Goal: Task Accomplishment & Management: Complete application form

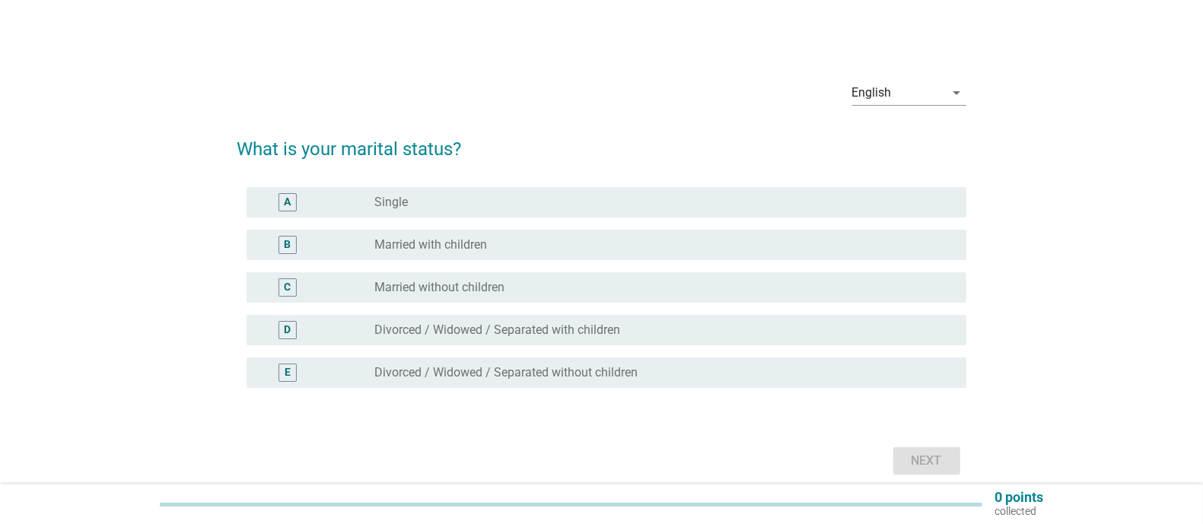
click at [470, 246] on label "Married with children" at bounding box center [430, 244] width 113 height 15
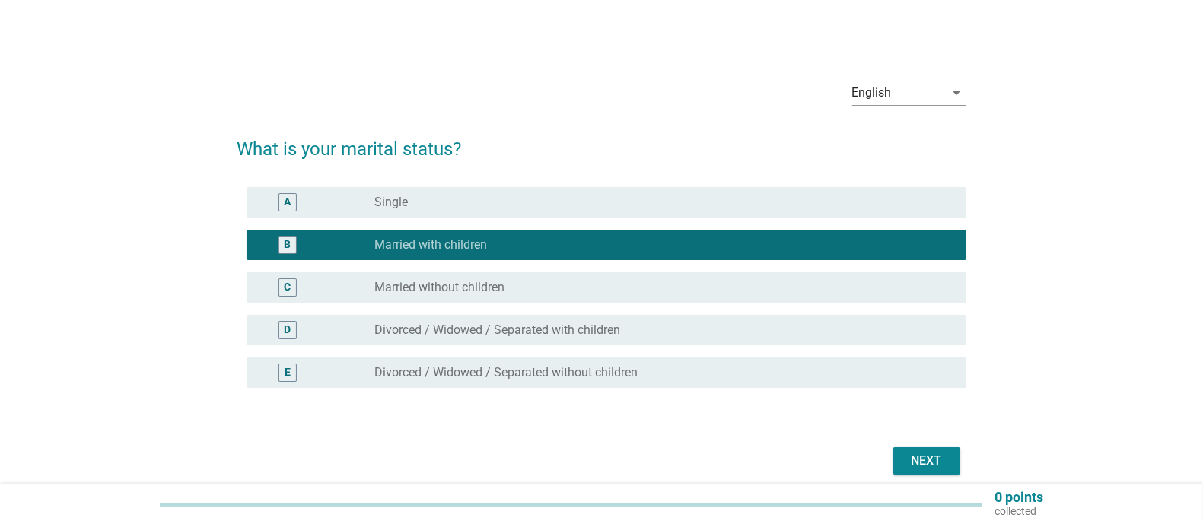
click at [925, 459] on div "Next" at bounding box center [927, 461] width 43 height 18
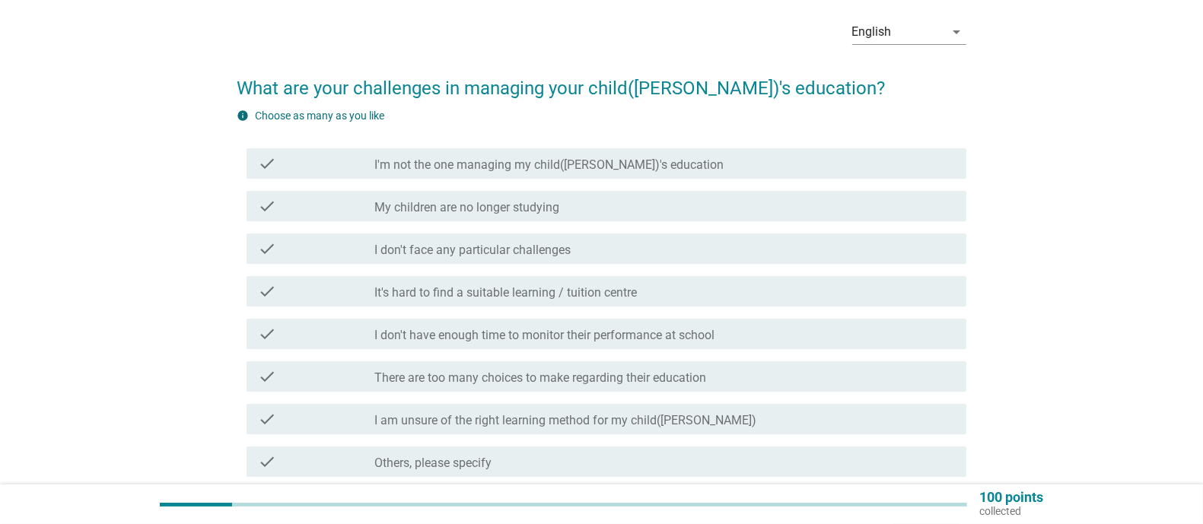
scroll to position [107, 0]
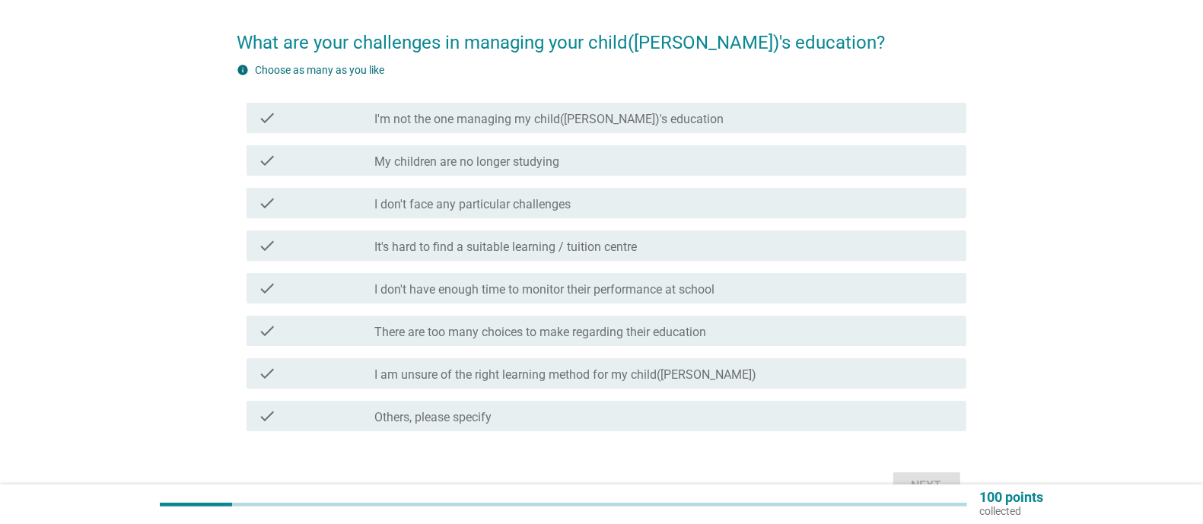
click at [629, 332] on label "There are too many choices to make regarding their education" at bounding box center [540, 332] width 332 height 15
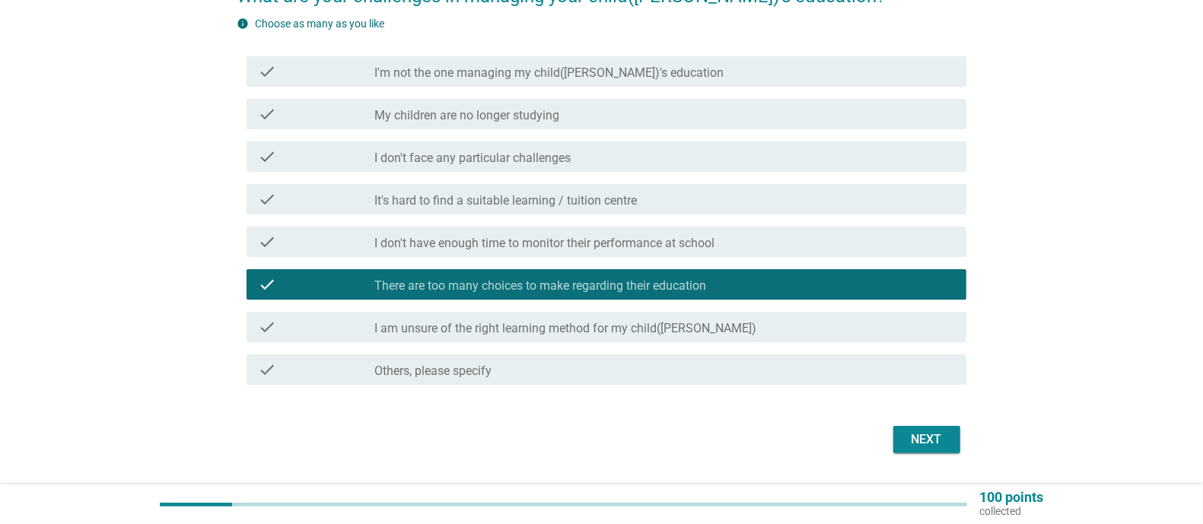
scroll to position [195, 0]
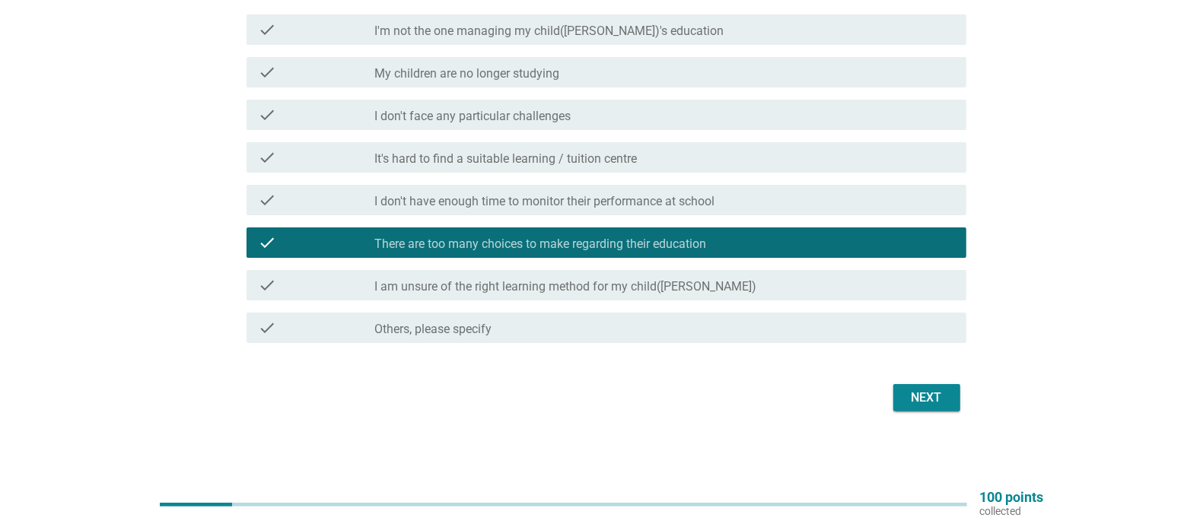
click at [923, 403] on div "Next" at bounding box center [927, 398] width 43 height 18
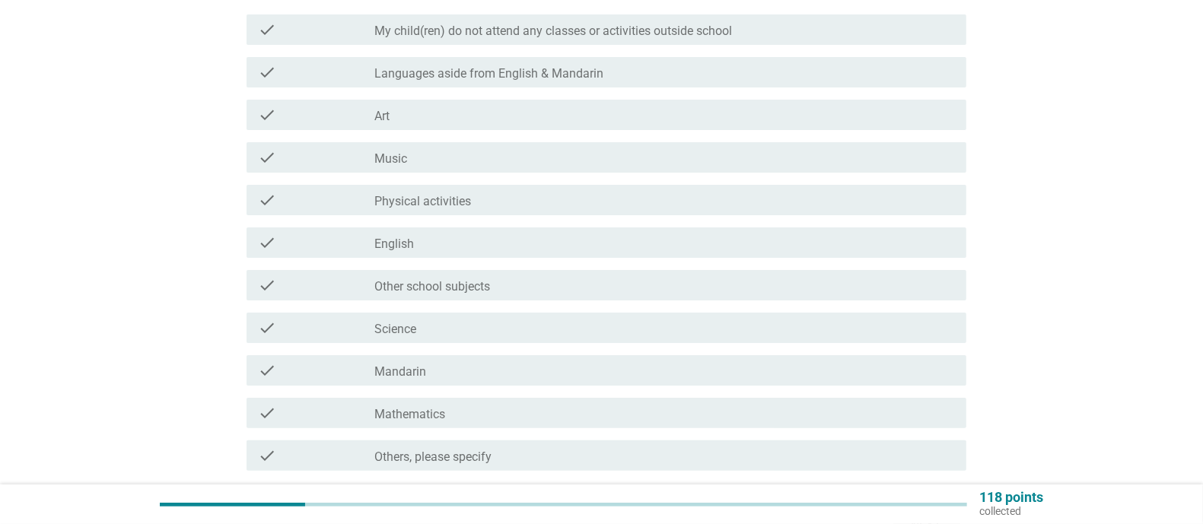
scroll to position [0, 0]
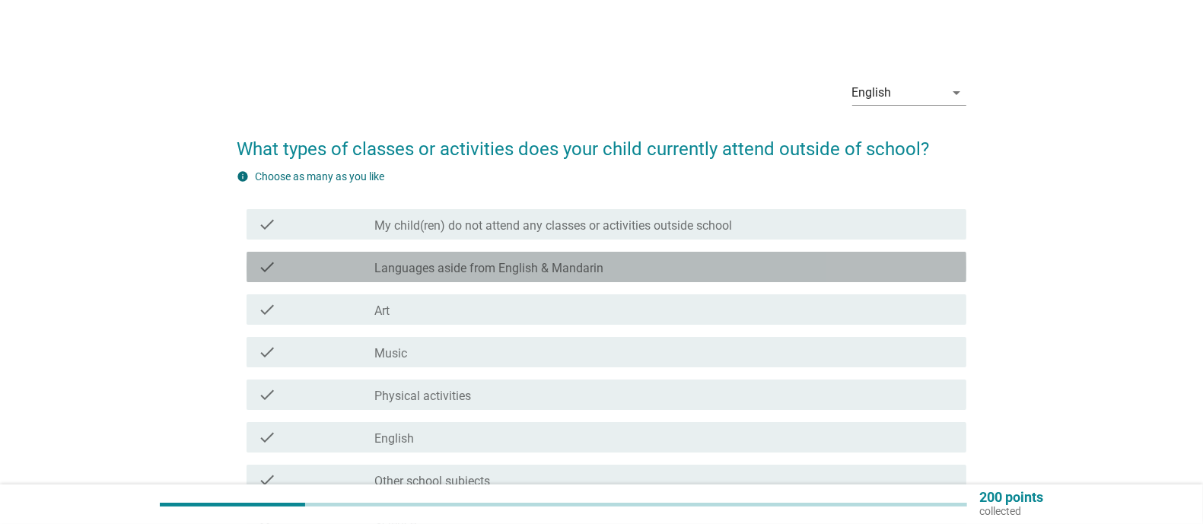
click at [581, 270] on label "Languages aside from English & Mandarin" at bounding box center [488, 268] width 229 height 15
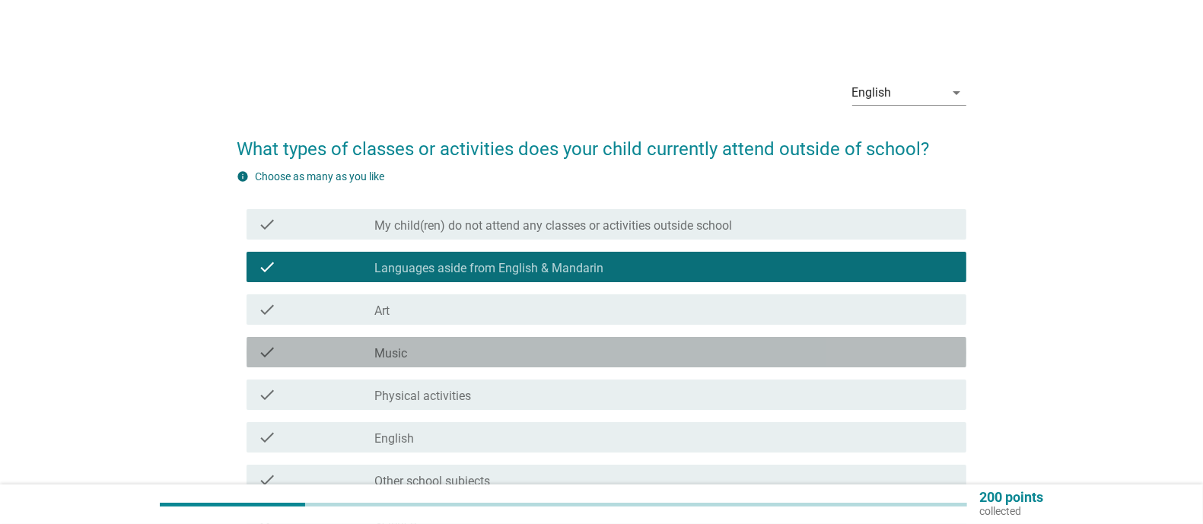
click at [469, 353] on div "check_box_outline_blank Music" at bounding box center [664, 352] width 580 height 18
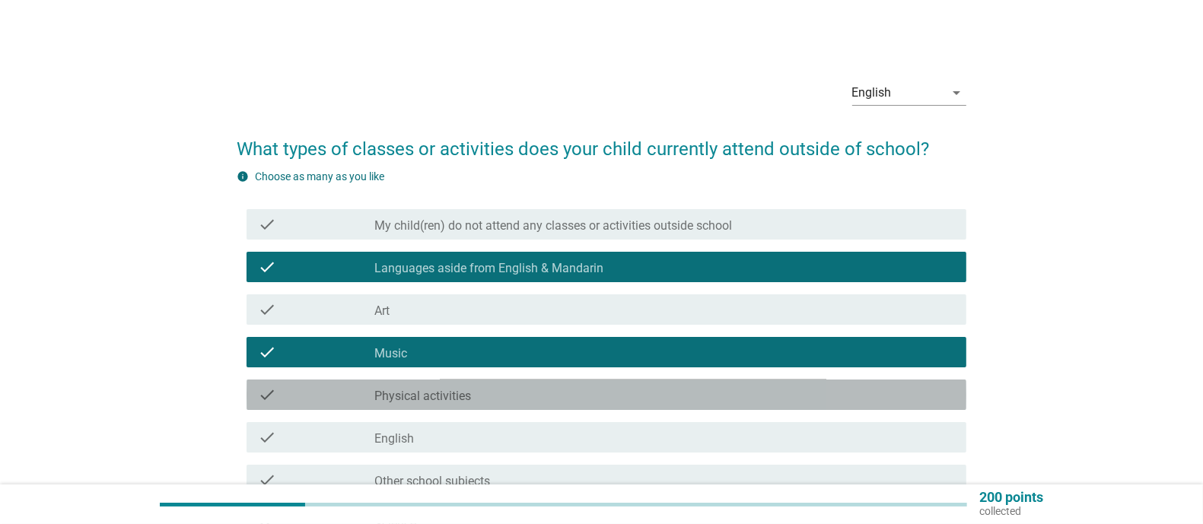
click at [483, 400] on div "check_box_outline_blank Physical activities" at bounding box center [664, 395] width 580 height 18
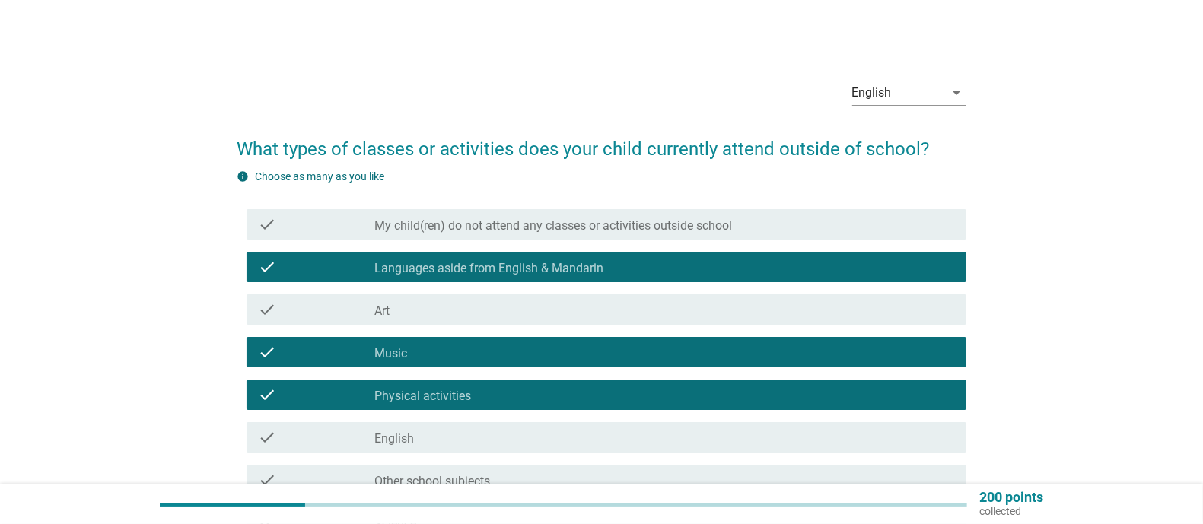
click at [498, 442] on div "check_box_outline_blank English" at bounding box center [664, 437] width 580 height 18
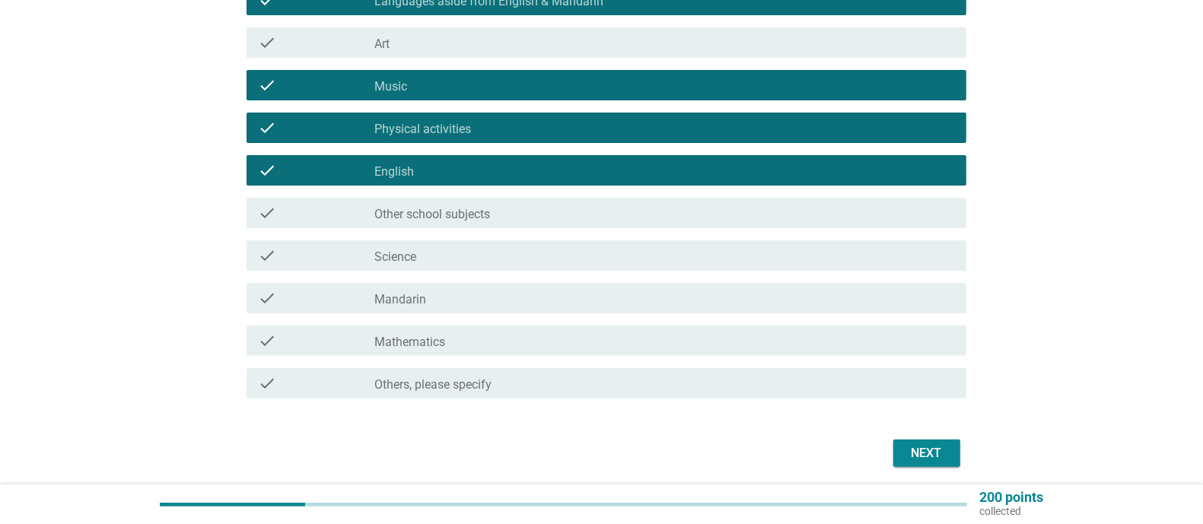
scroll to position [271, 0]
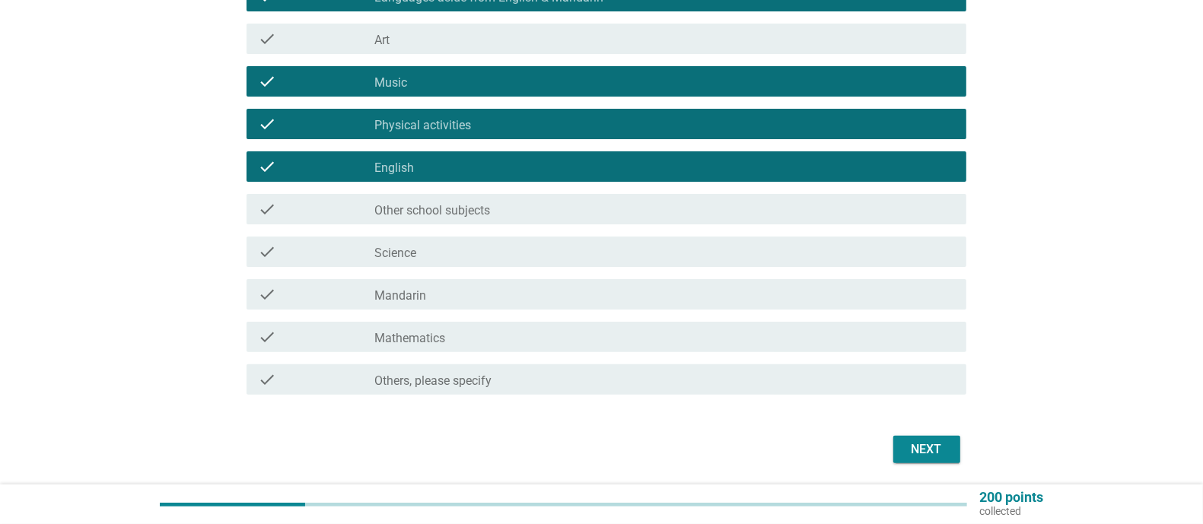
click at [462, 255] on div "check_box_outline_blank Science" at bounding box center [664, 252] width 580 height 18
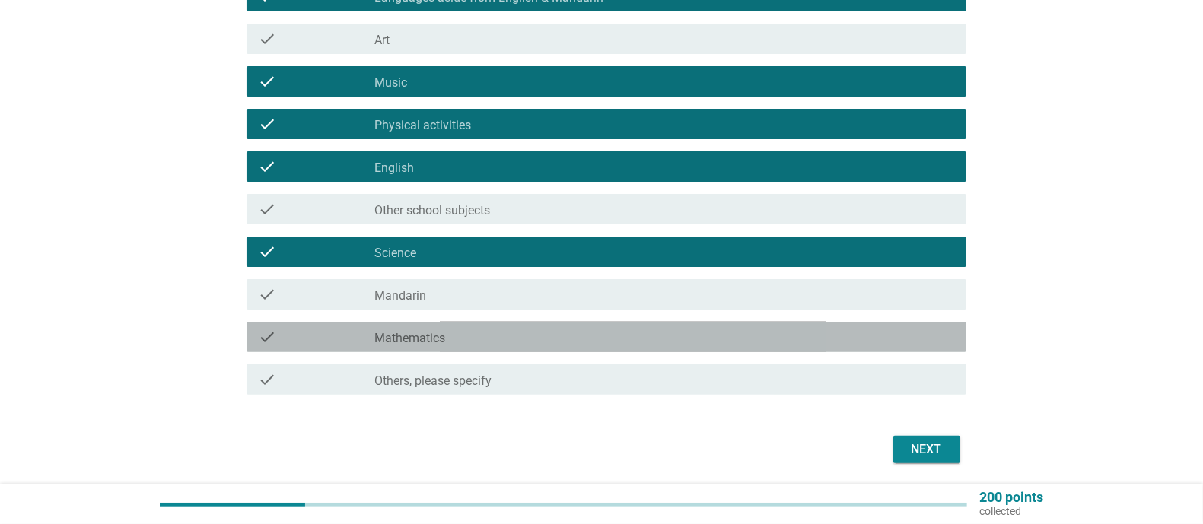
click at [469, 342] on div "check_box_outline_blank Mathematics" at bounding box center [664, 337] width 580 height 18
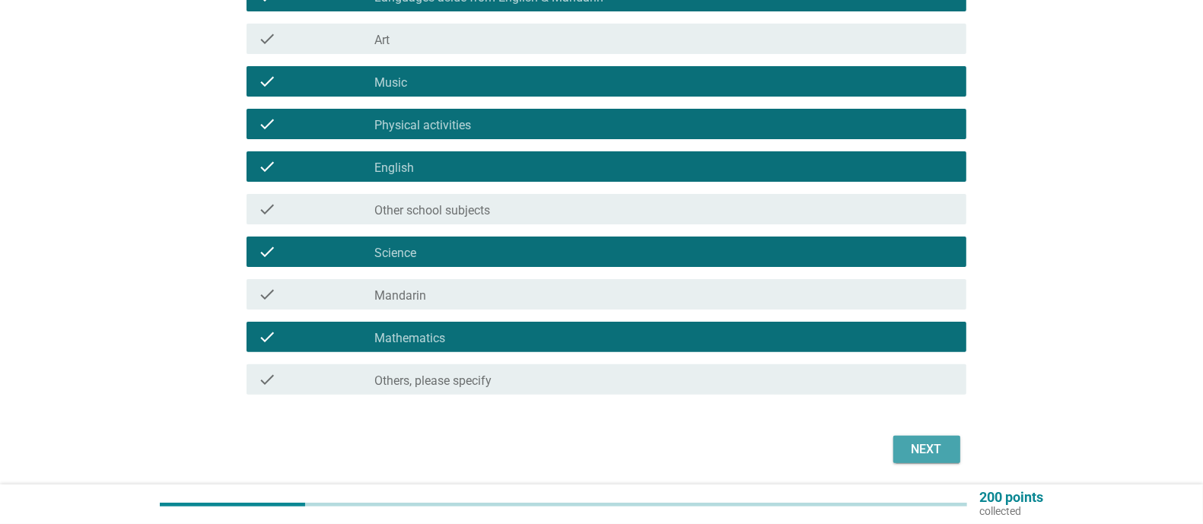
click at [928, 455] on div "Next" at bounding box center [927, 450] width 43 height 18
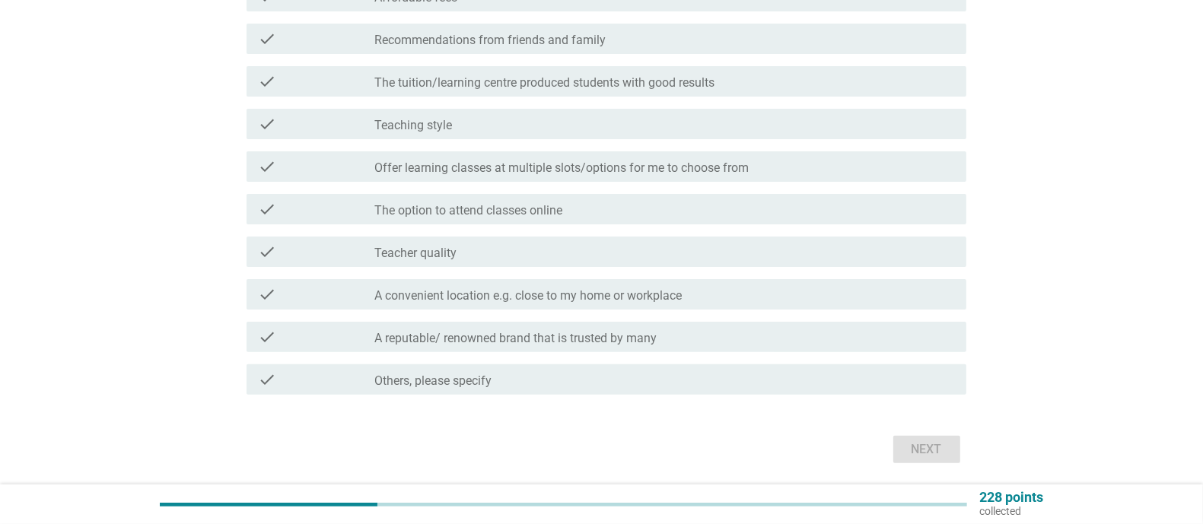
scroll to position [0, 0]
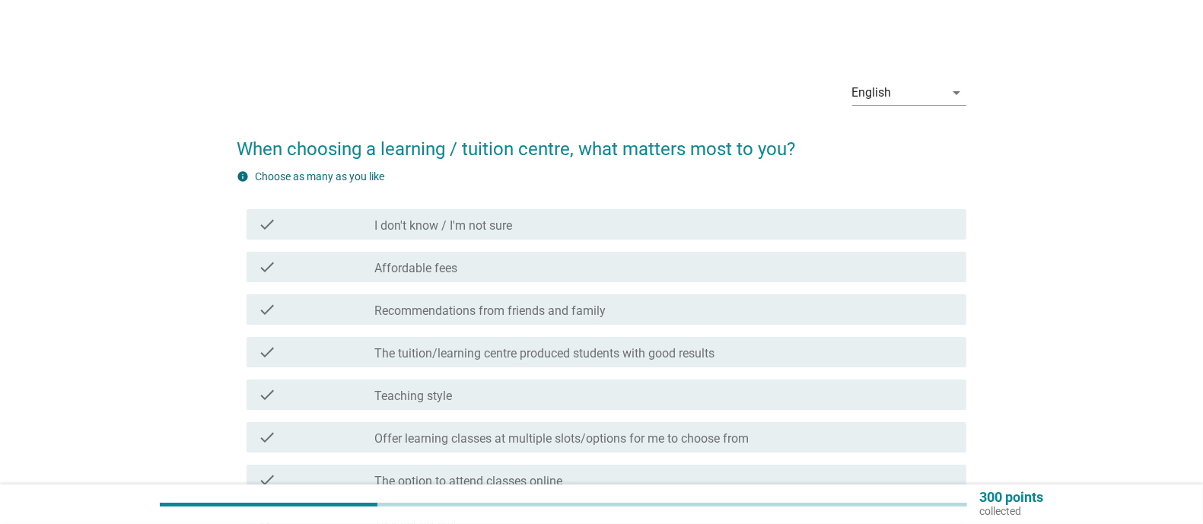
click at [618, 269] on div "check_box_outline_blank Affordable fees" at bounding box center [664, 267] width 580 height 18
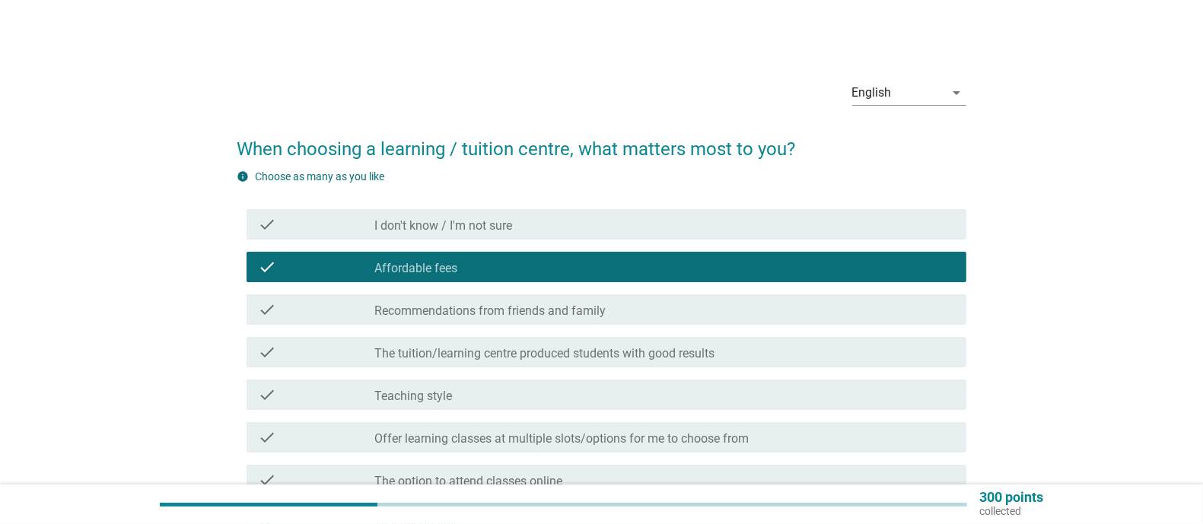
click at [610, 313] on div "check_box_outline_blank Recommendations from friends and family" at bounding box center [664, 310] width 580 height 18
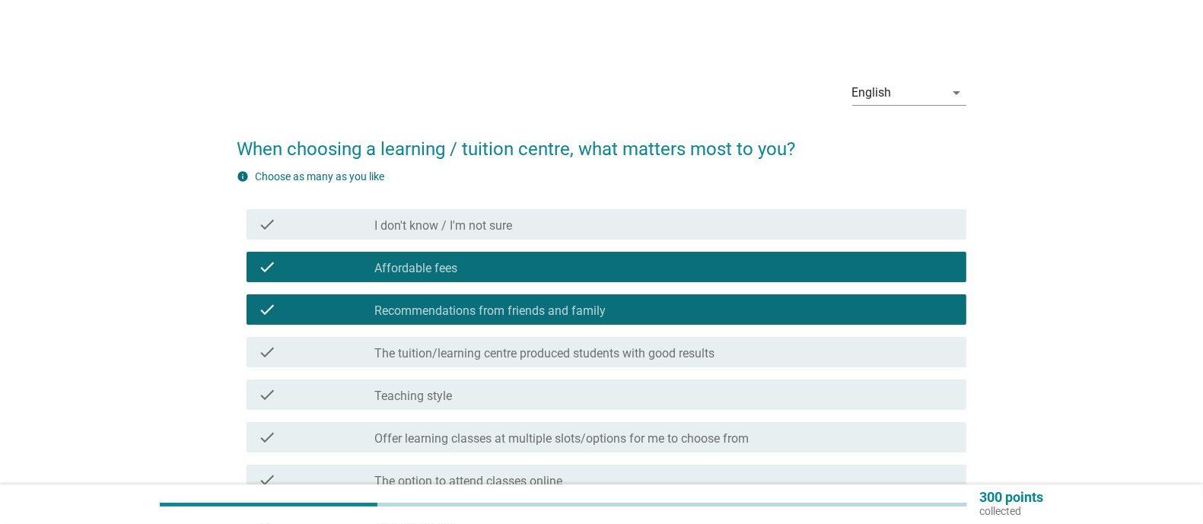
click at [696, 356] on label "The tuition/learning centre produced students with good results" at bounding box center [544, 353] width 340 height 15
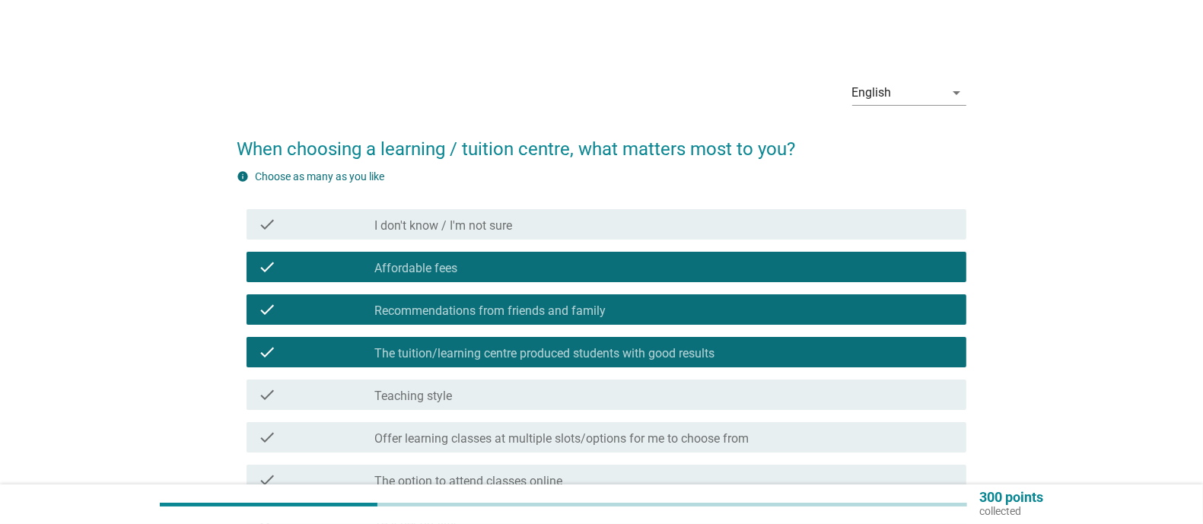
click at [663, 400] on div "check_box_outline_blank Teaching style" at bounding box center [664, 395] width 580 height 18
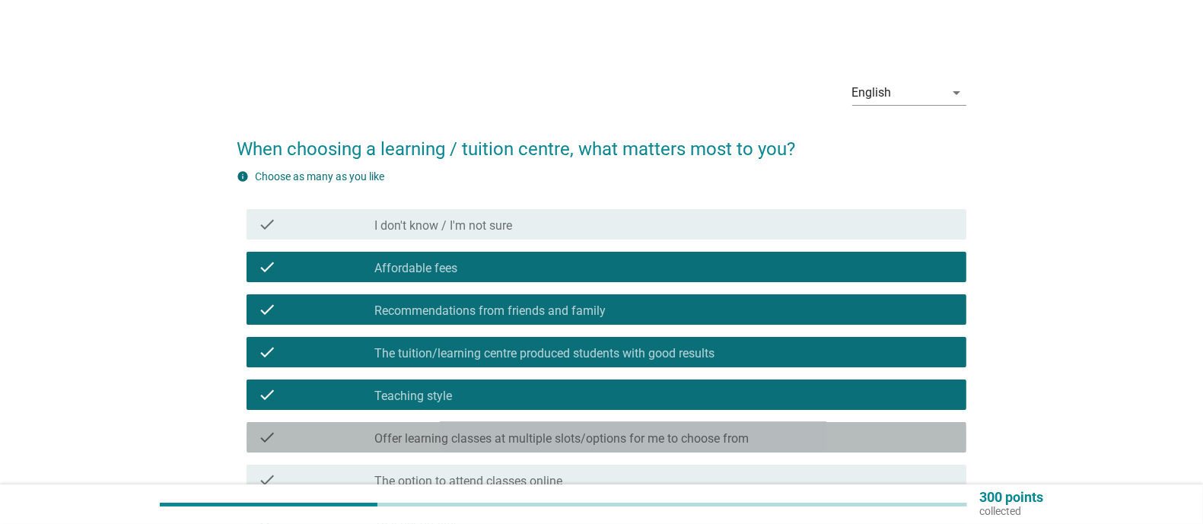
click at [657, 438] on label "Offer learning classes at multiple slots/options for me to choose from" at bounding box center [561, 439] width 374 height 15
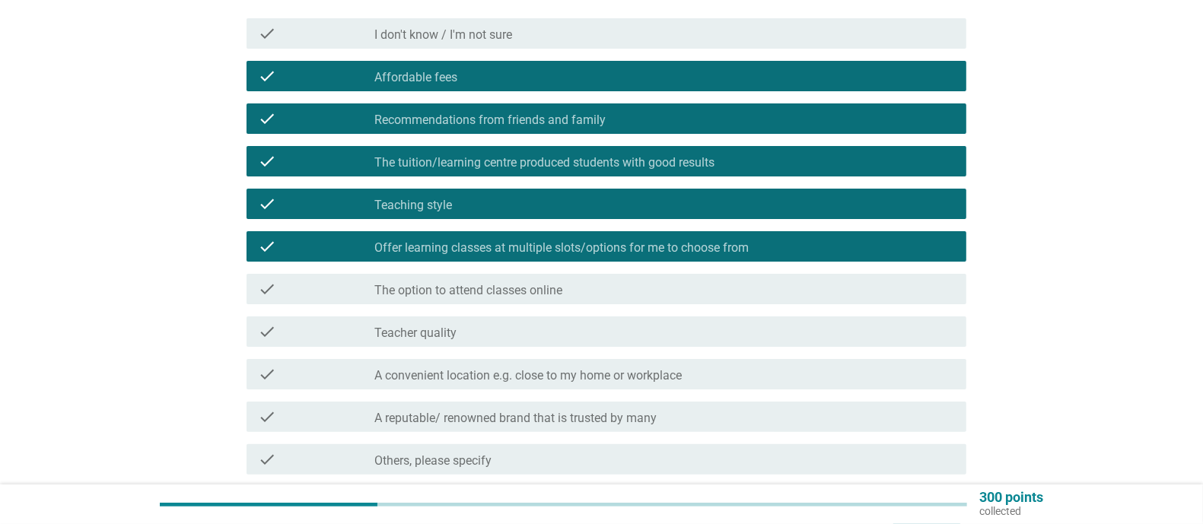
scroll to position [193, 0]
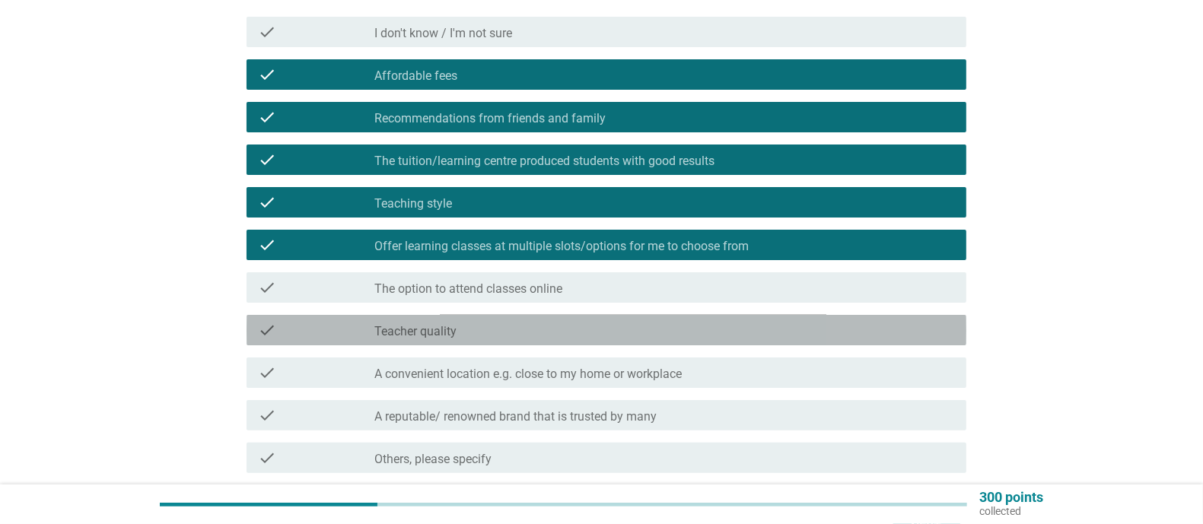
click at [653, 323] on div "check_box_outline_blank Teacher quality" at bounding box center [664, 330] width 580 height 18
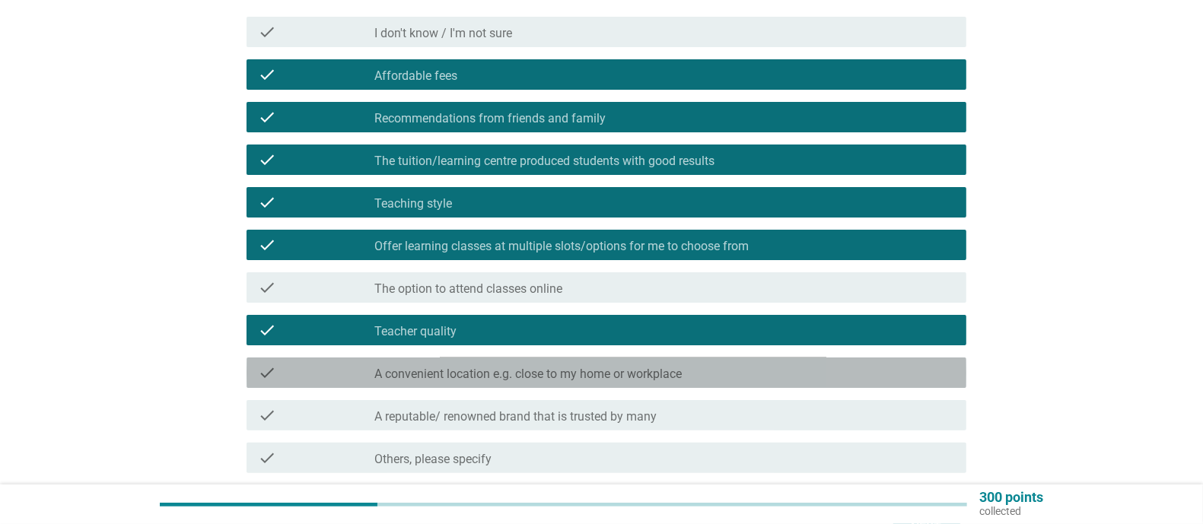
click at [776, 377] on div "check_box_outline_blank A convenient location e.g. close to my home or workplace" at bounding box center [664, 373] width 580 height 18
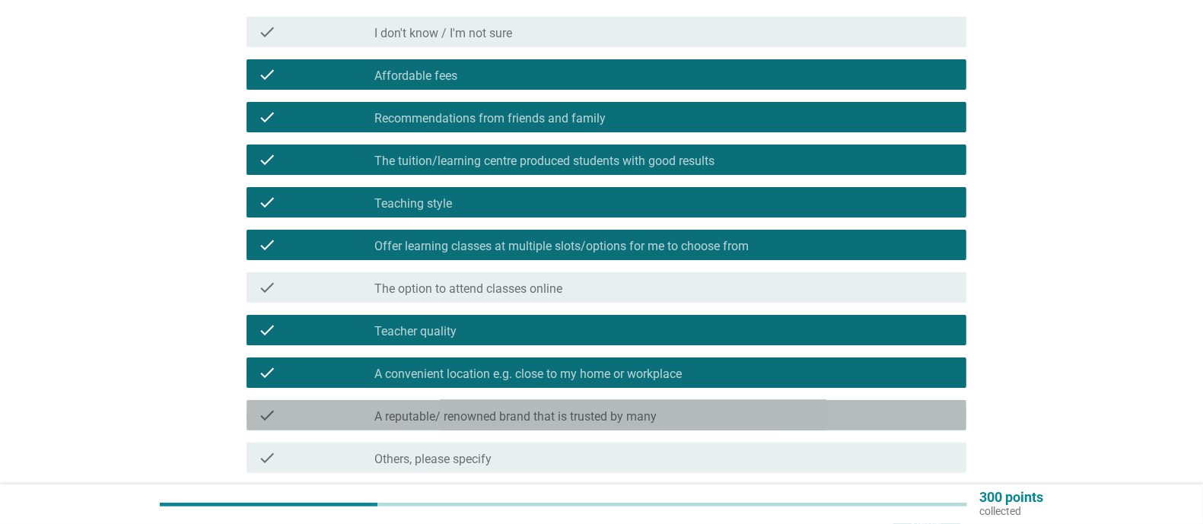
click at [657, 423] on label "A reputable/ renowned brand that is trusted by many" at bounding box center [515, 416] width 282 height 15
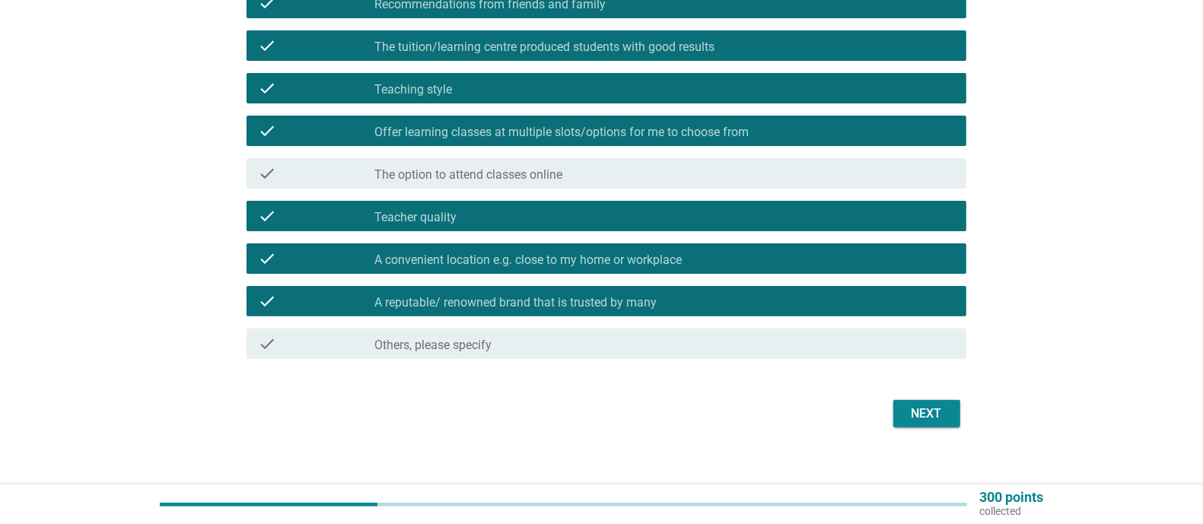
scroll to position [314, 0]
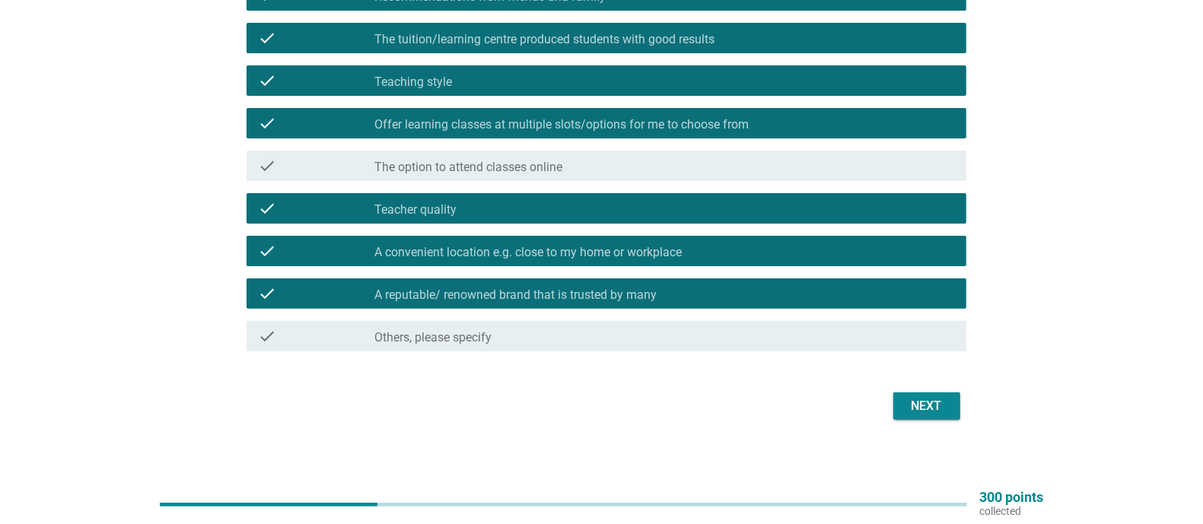
click at [948, 419] on div "Next" at bounding box center [601, 406] width 729 height 37
click at [944, 407] on div "Next" at bounding box center [927, 406] width 43 height 18
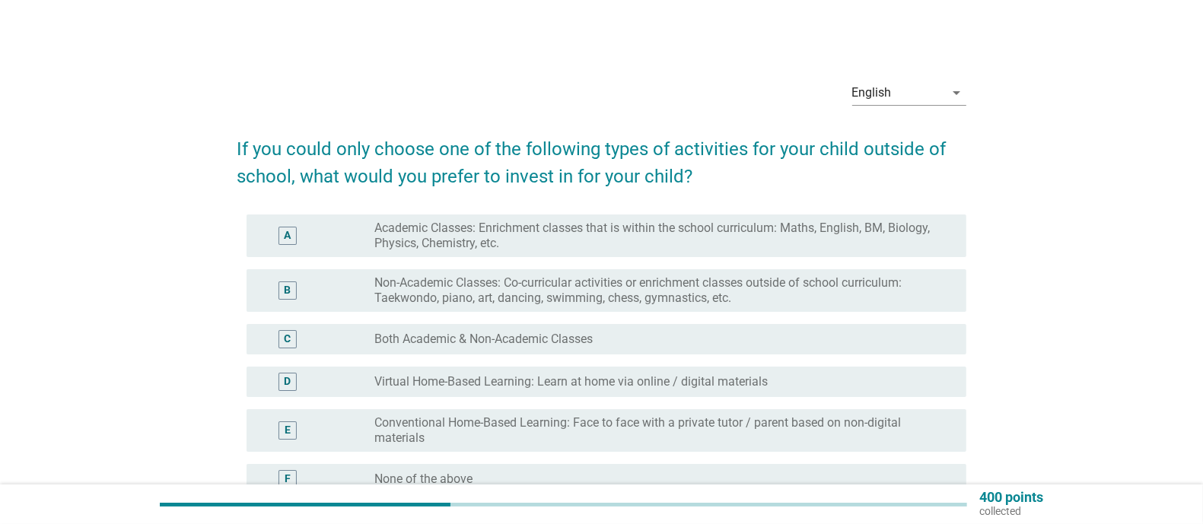
click at [647, 337] on div "radio_button_unchecked Both Academic & Non-Academic Classes" at bounding box center [658, 339] width 568 height 15
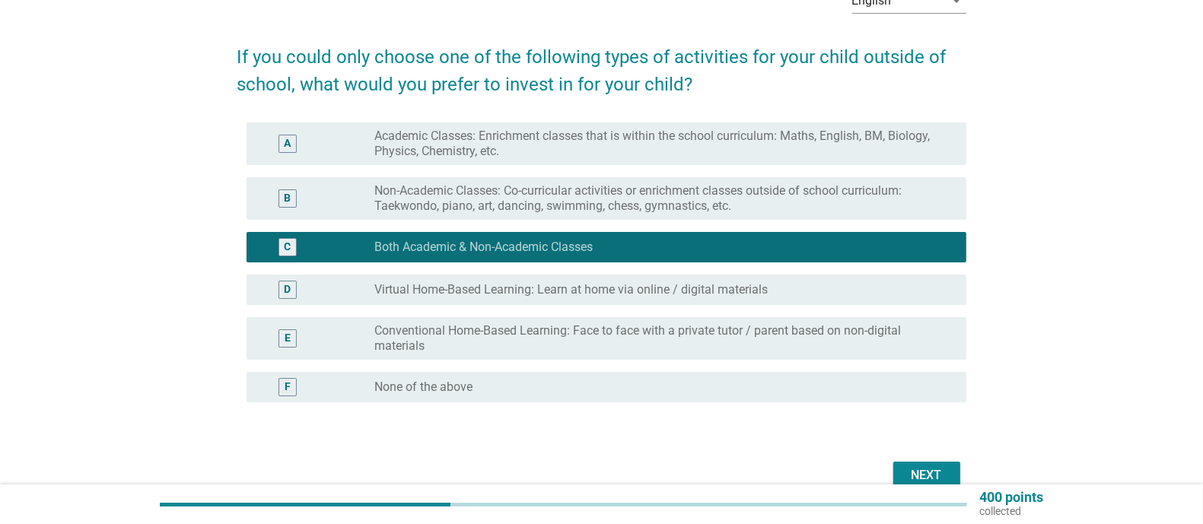
scroll to position [93, 0]
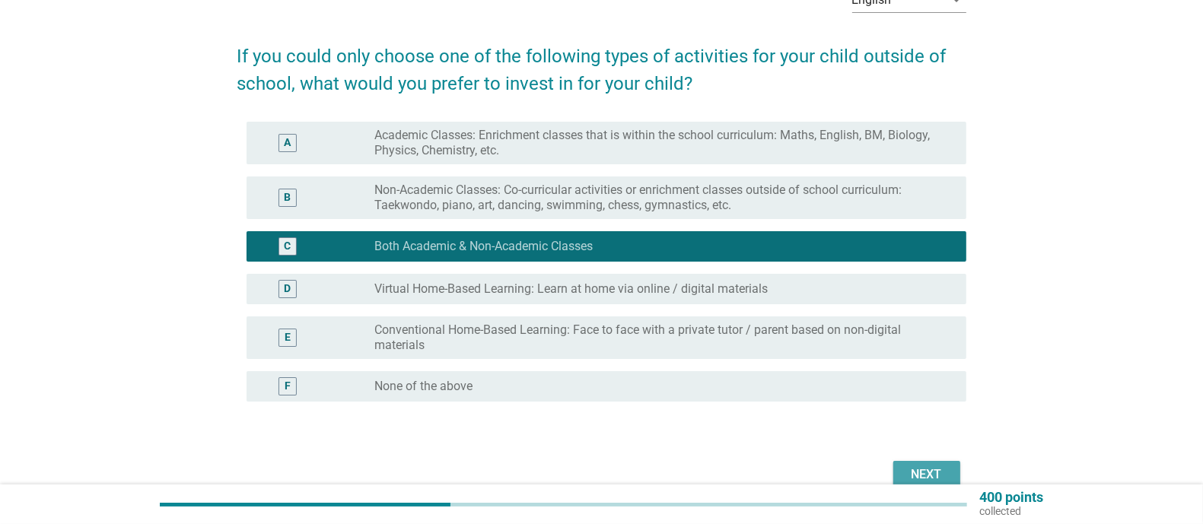
click at [935, 476] on div "Next" at bounding box center [927, 475] width 43 height 18
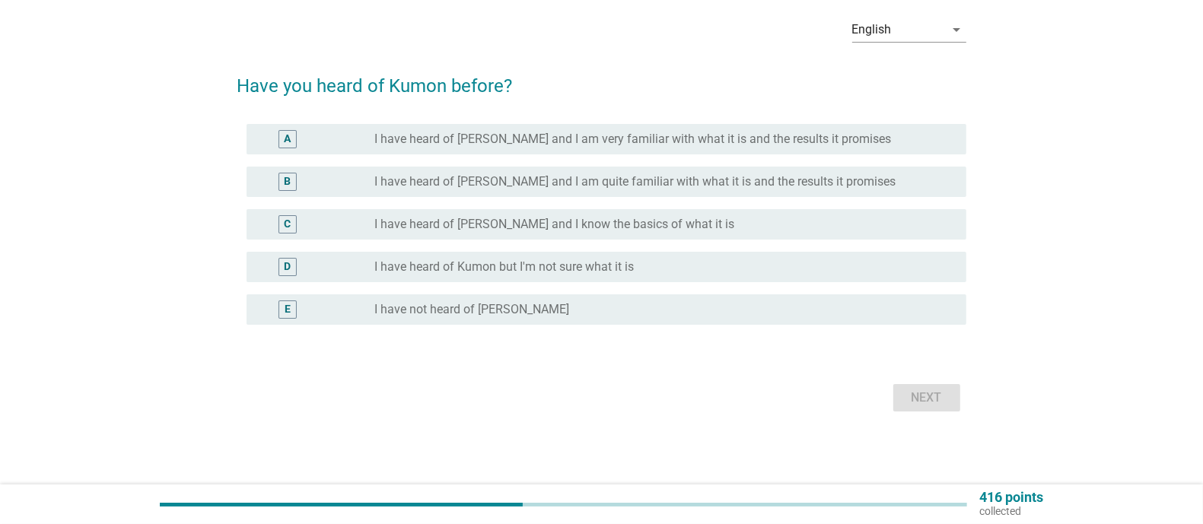
scroll to position [0, 0]
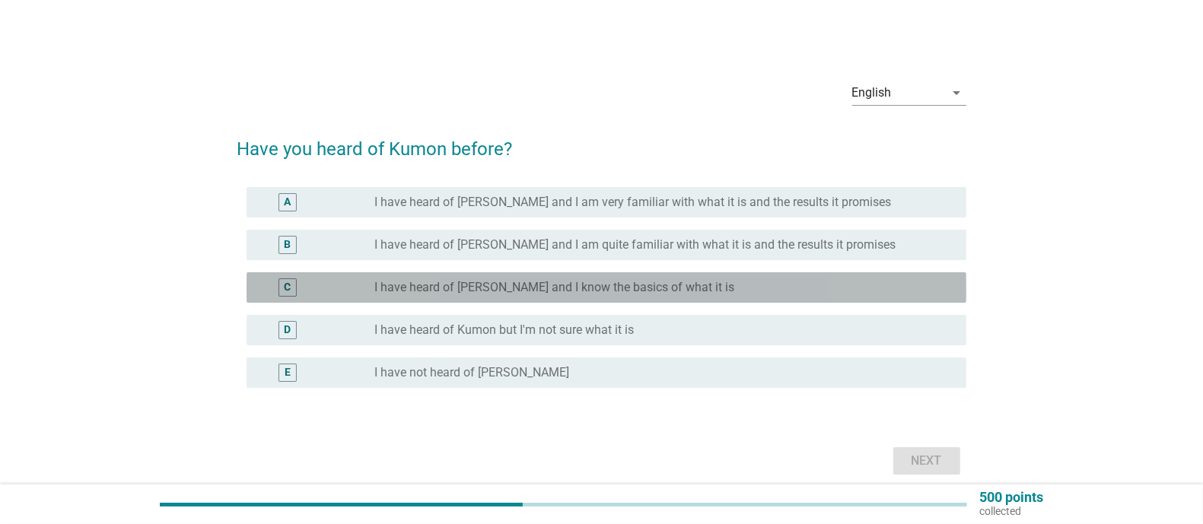
click at [670, 289] on label "I have heard of [PERSON_NAME] and I know the basics of what it is" at bounding box center [554, 287] width 360 height 15
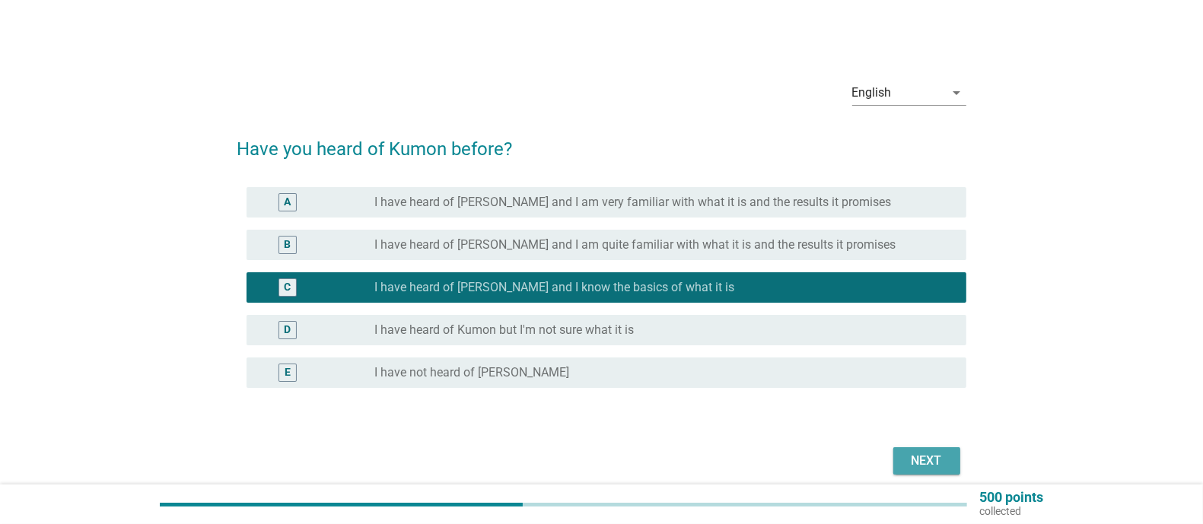
click at [925, 467] on div "Next" at bounding box center [927, 461] width 43 height 18
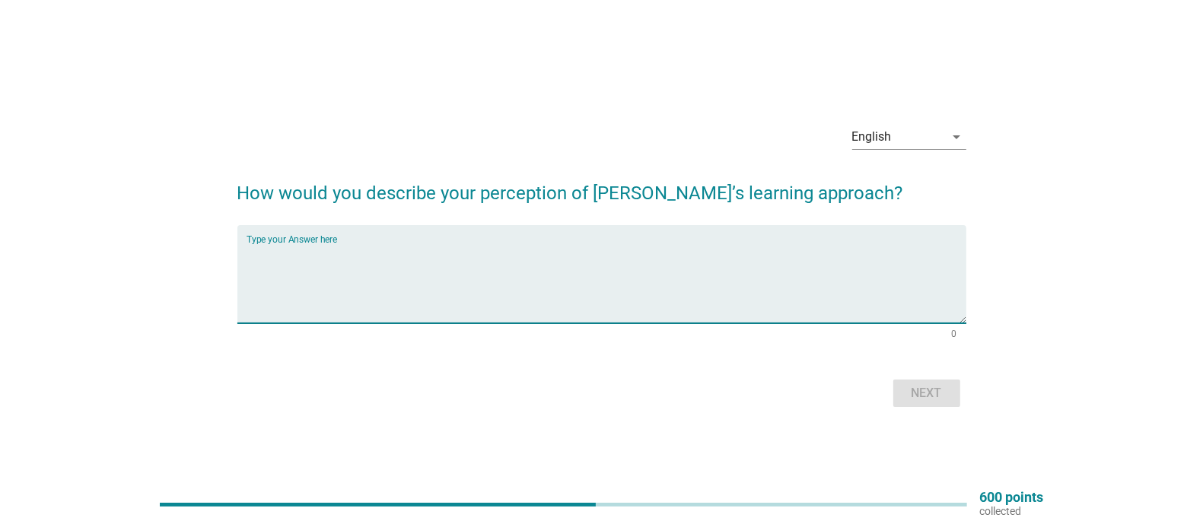
click at [406, 247] on textarea "Type your Answer here" at bounding box center [607, 284] width 720 height 80
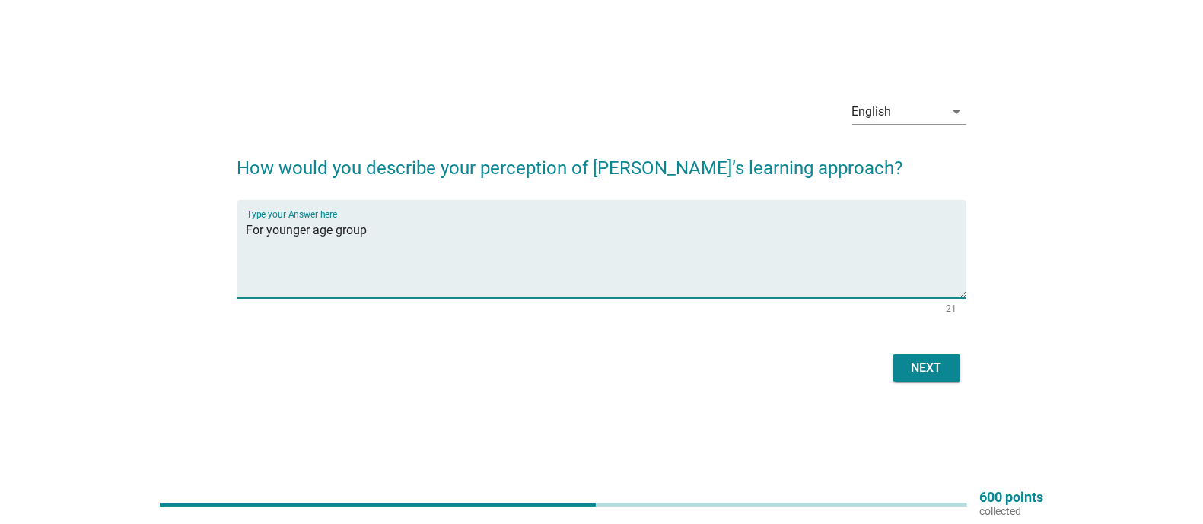
scroll to position [39, 0]
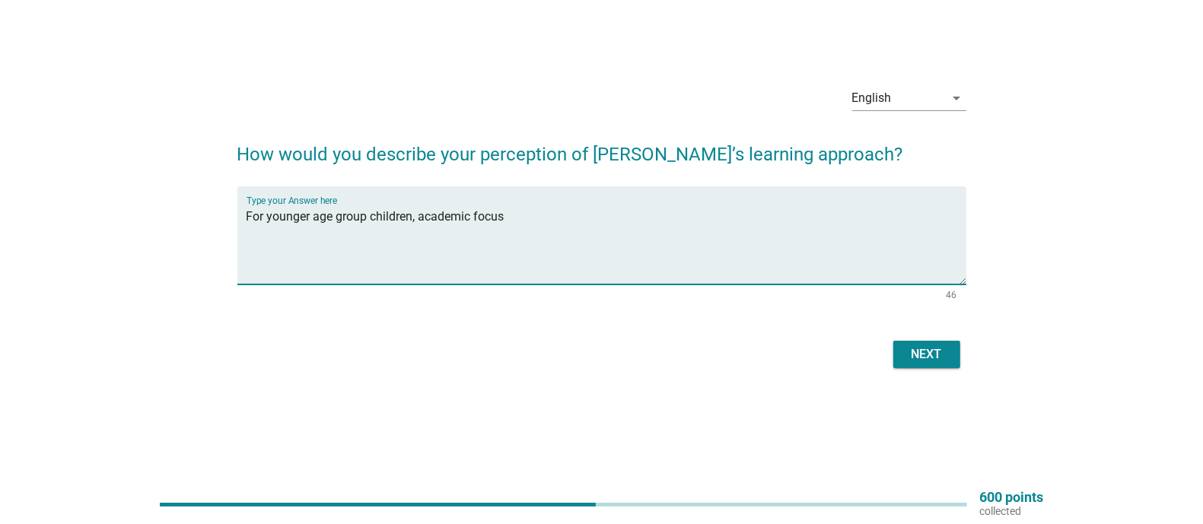
type textarea "For younger age group children, academic focus"
click at [923, 351] on div "Next" at bounding box center [927, 355] width 43 height 18
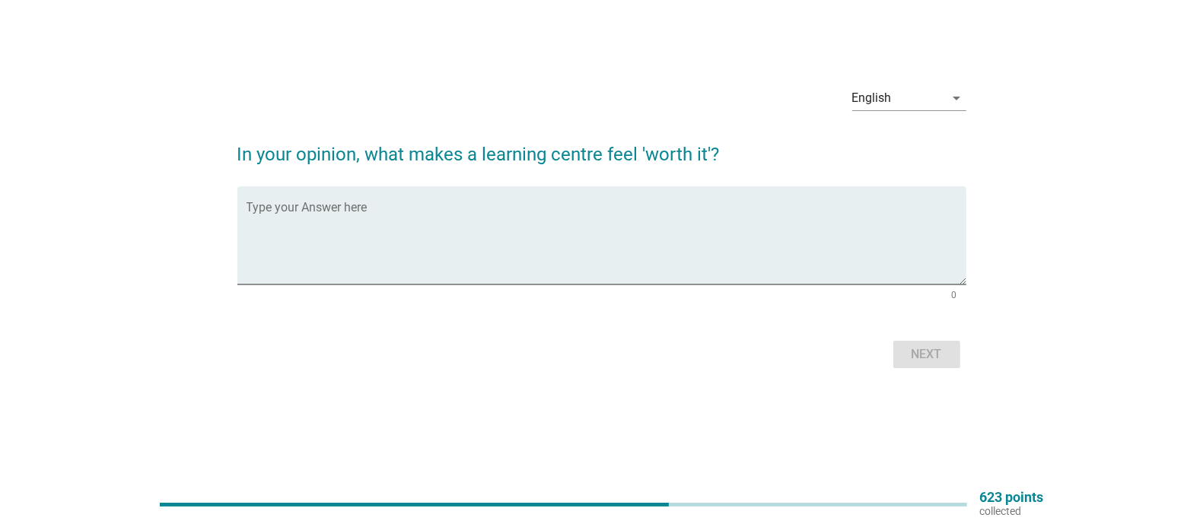
scroll to position [0, 0]
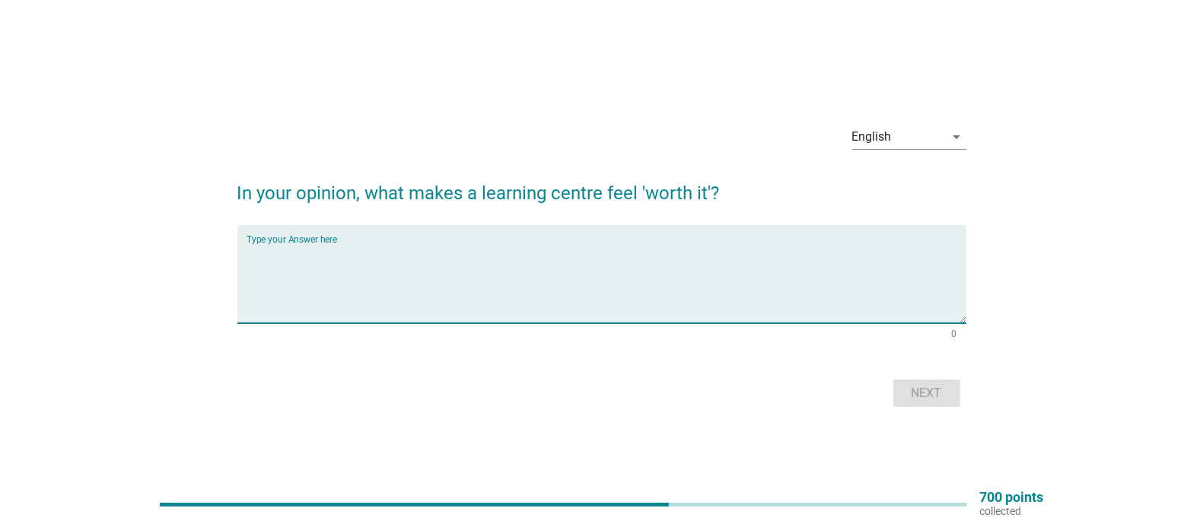
click at [383, 248] on textarea "Type your Answer here" at bounding box center [607, 284] width 720 height 80
type textarea "Result oriented"
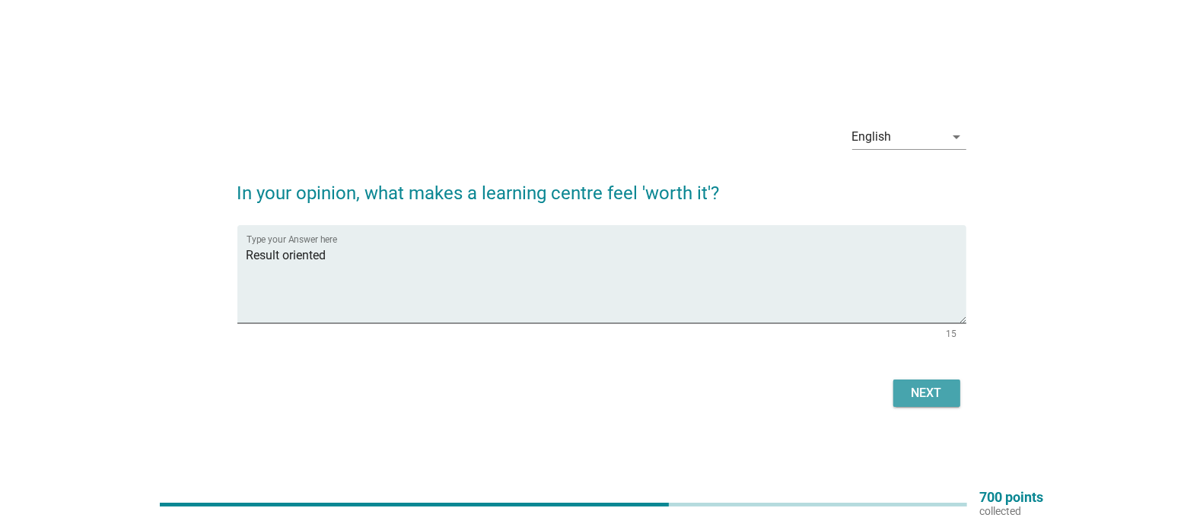
click at [931, 394] on div "Next" at bounding box center [927, 393] width 43 height 18
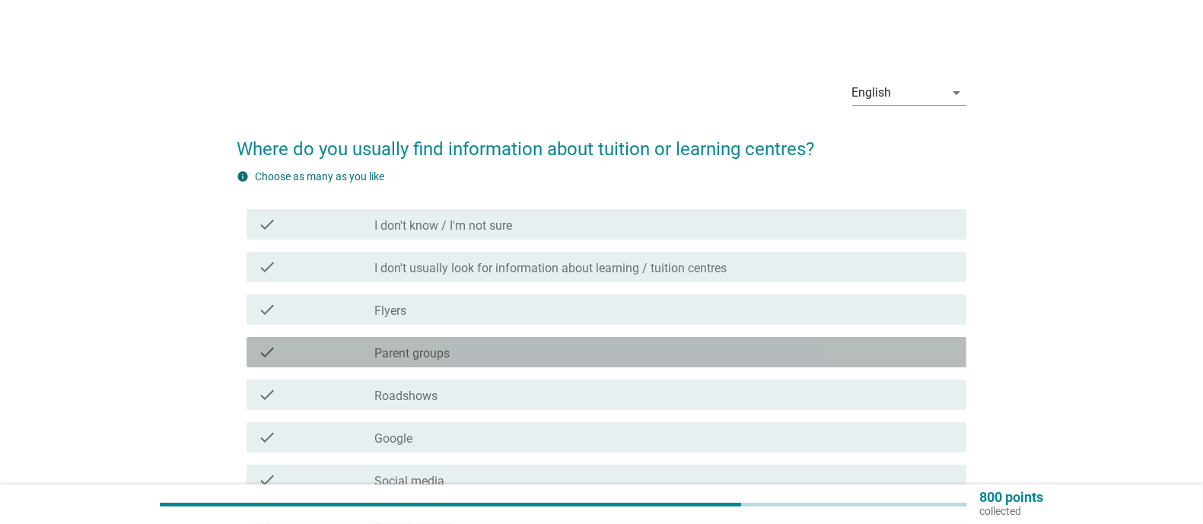
click at [505, 357] on div "check_box_outline_blank Parent groups" at bounding box center [664, 352] width 580 height 18
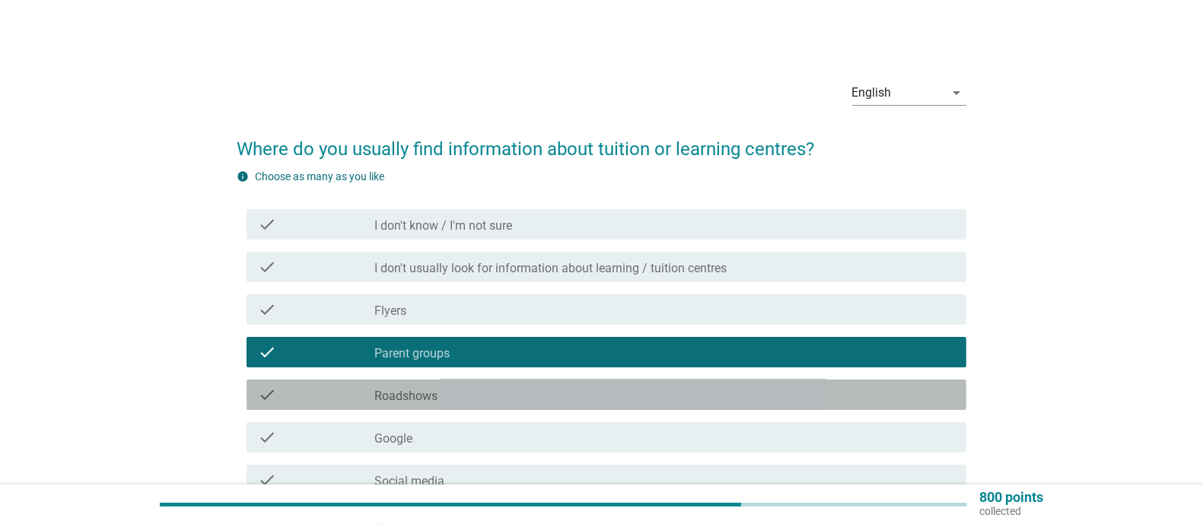
click at [498, 396] on div "check_box_outline_blank Roadshows" at bounding box center [664, 395] width 580 height 18
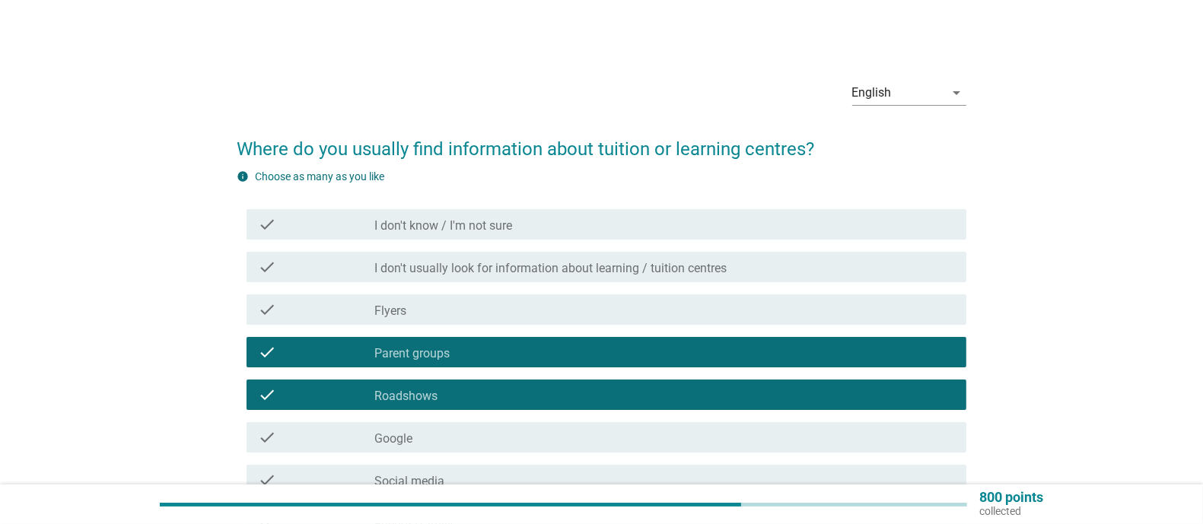
click at [487, 446] on div "check_box_outline_blank Google" at bounding box center [664, 437] width 580 height 18
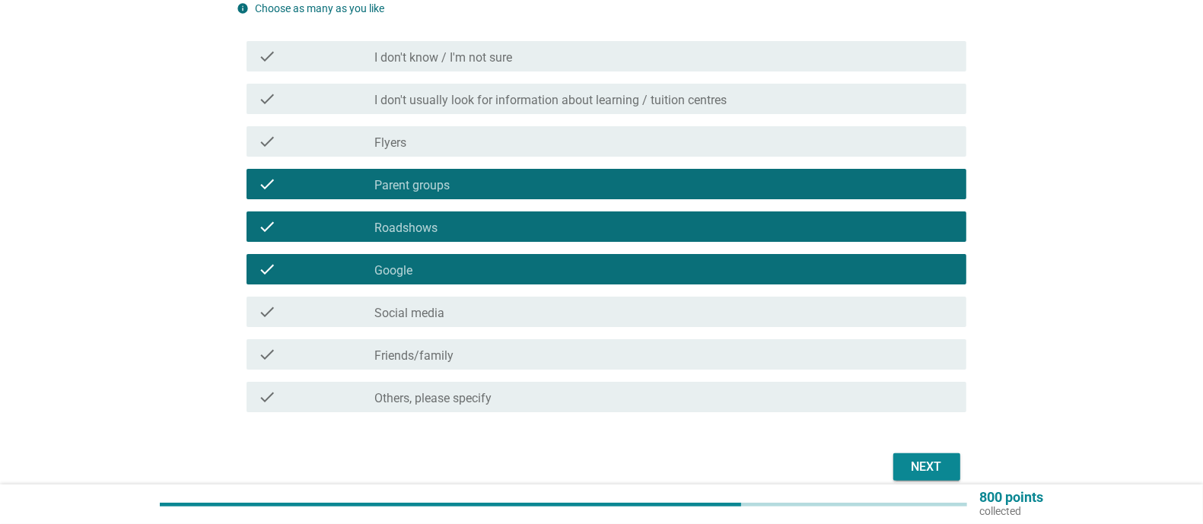
scroll to position [175, 0]
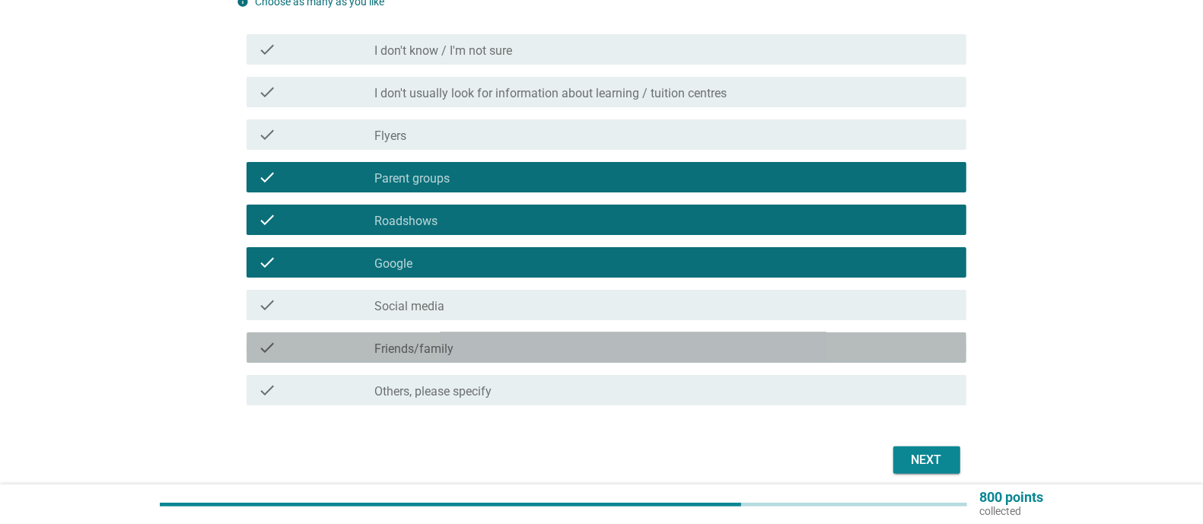
click at [587, 343] on div "check_box_outline_blank Friends/family" at bounding box center [664, 348] width 580 height 18
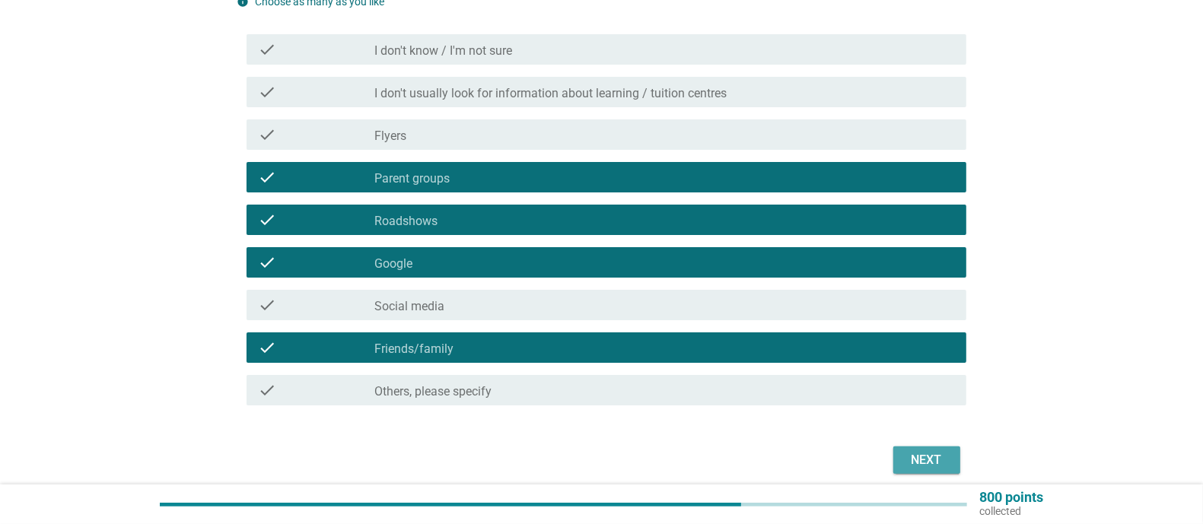
click at [939, 457] on div "Next" at bounding box center [927, 460] width 43 height 18
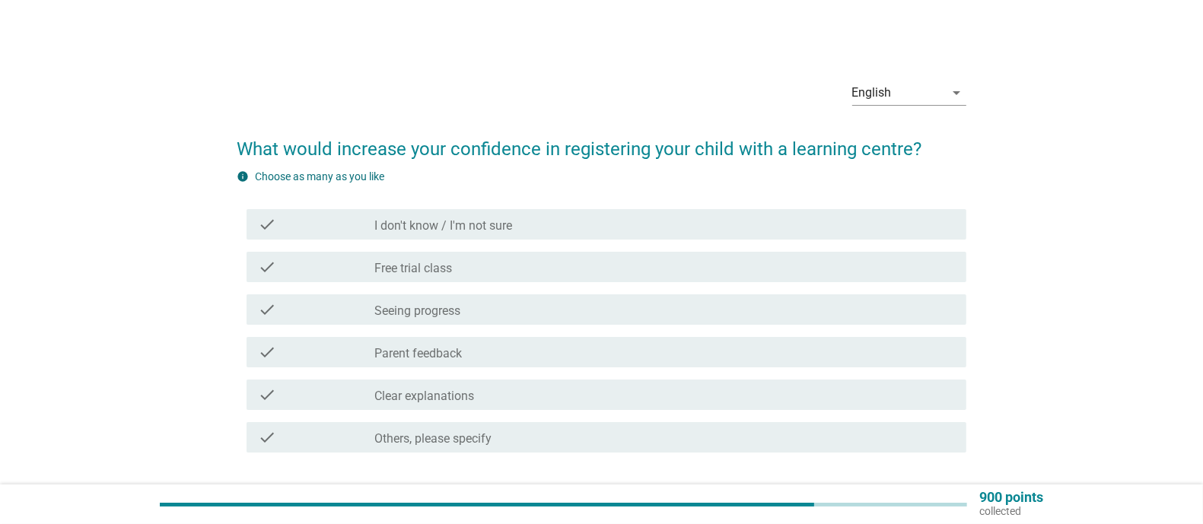
click at [509, 263] on div "check_box_outline_blank Free trial class" at bounding box center [664, 267] width 580 height 18
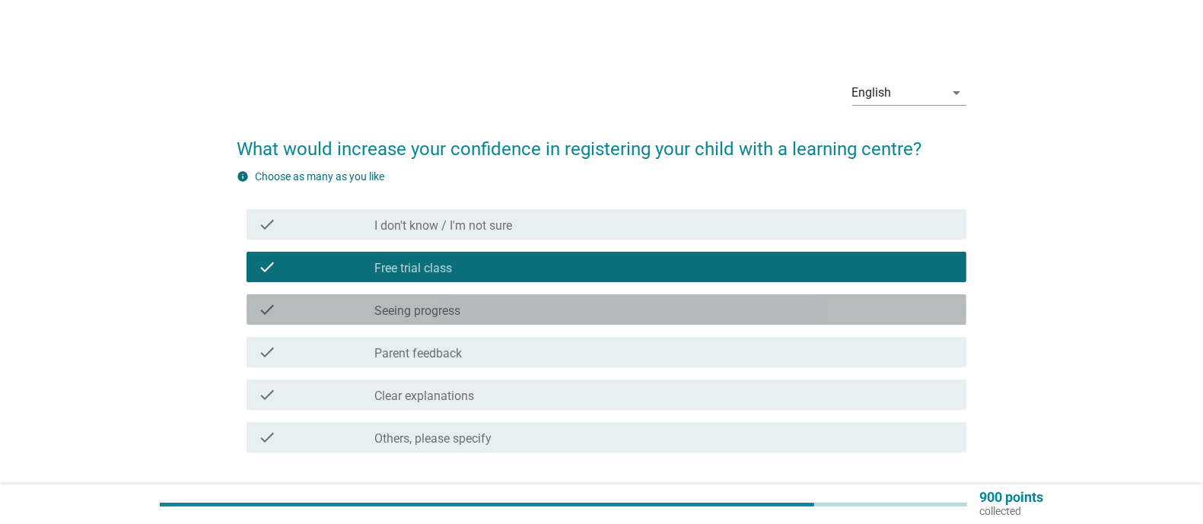
click at [515, 319] on div "check check_box_outline_blank Seeing progress" at bounding box center [607, 310] width 720 height 30
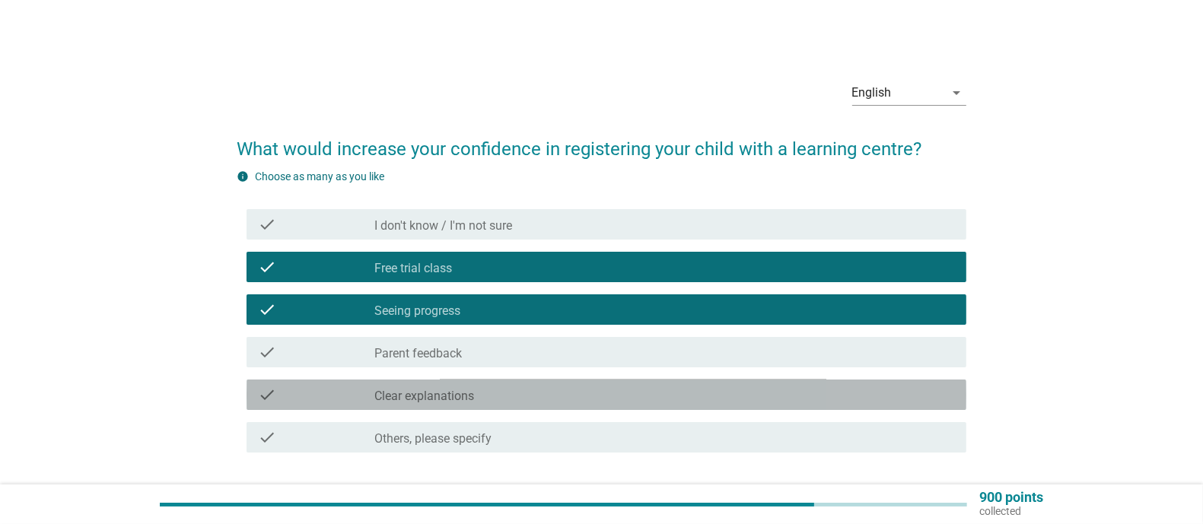
click at [499, 396] on div "check_box_outline_blank Clear explanations" at bounding box center [664, 395] width 580 height 18
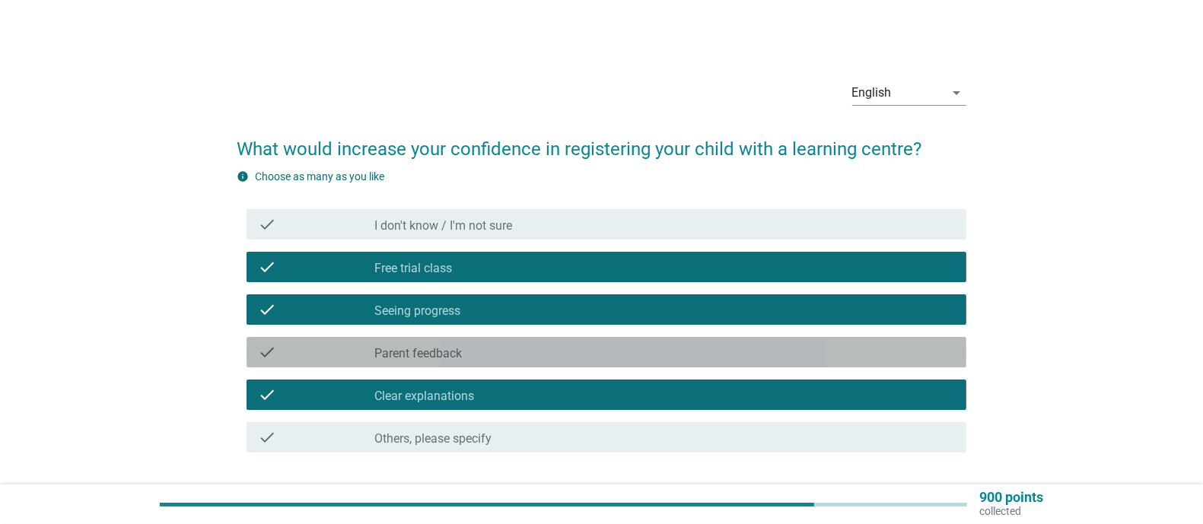
click at [716, 357] on div "check_box_outline_blank Parent feedback" at bounding box center [664, 352] width 580 height 18
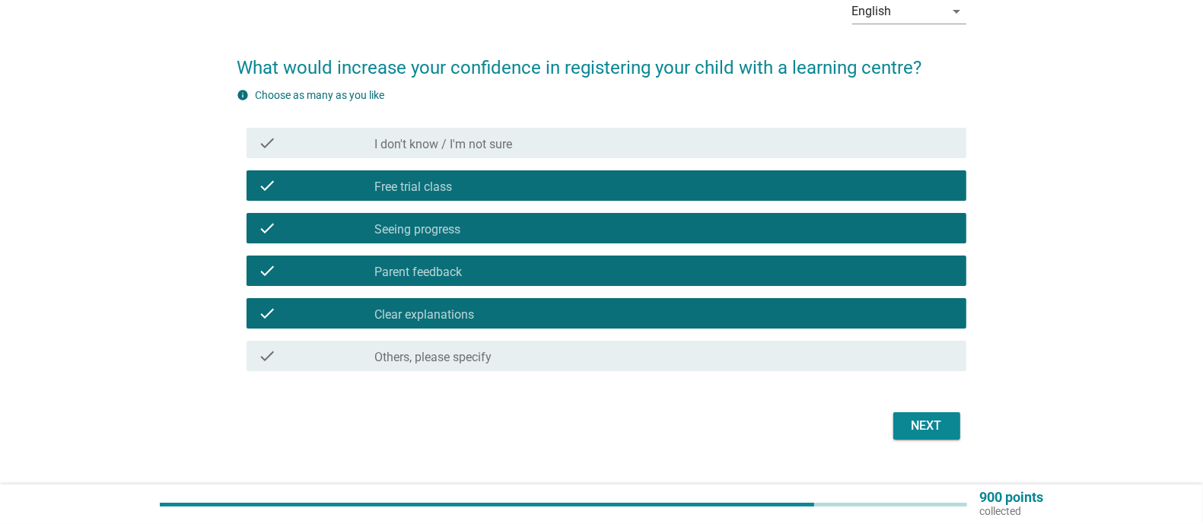
scroll to position [84, 0]
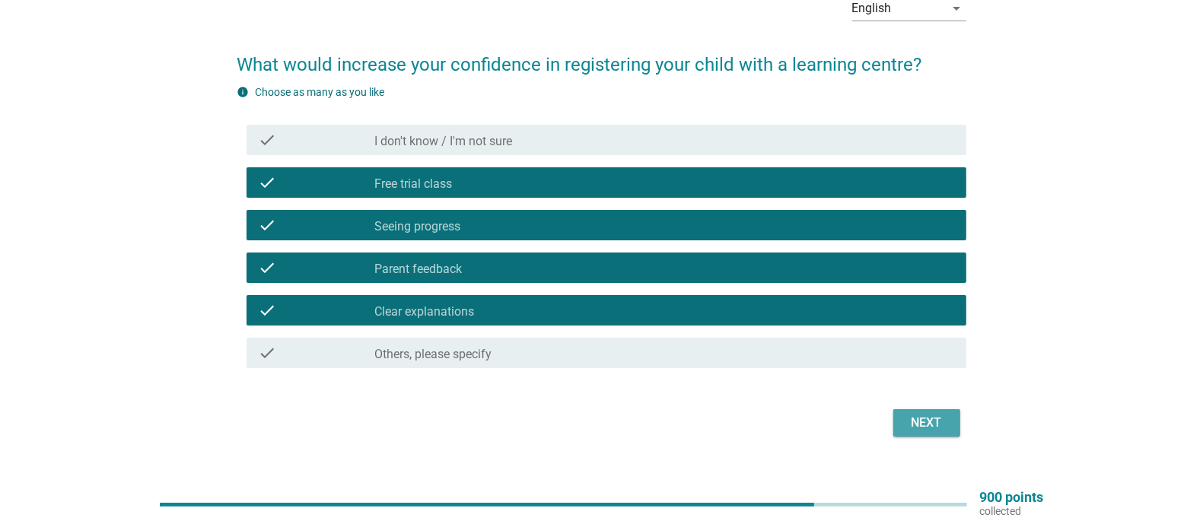
click at [931, 423] on div "Next" at bounding box center [927, 423] width 43 height 18
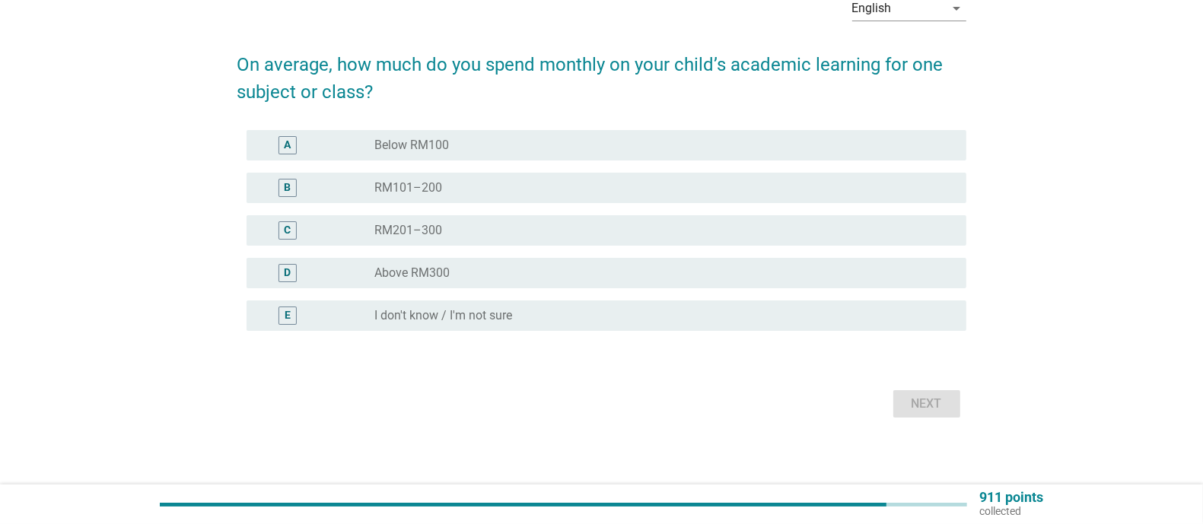
scroll to position [0, 0]
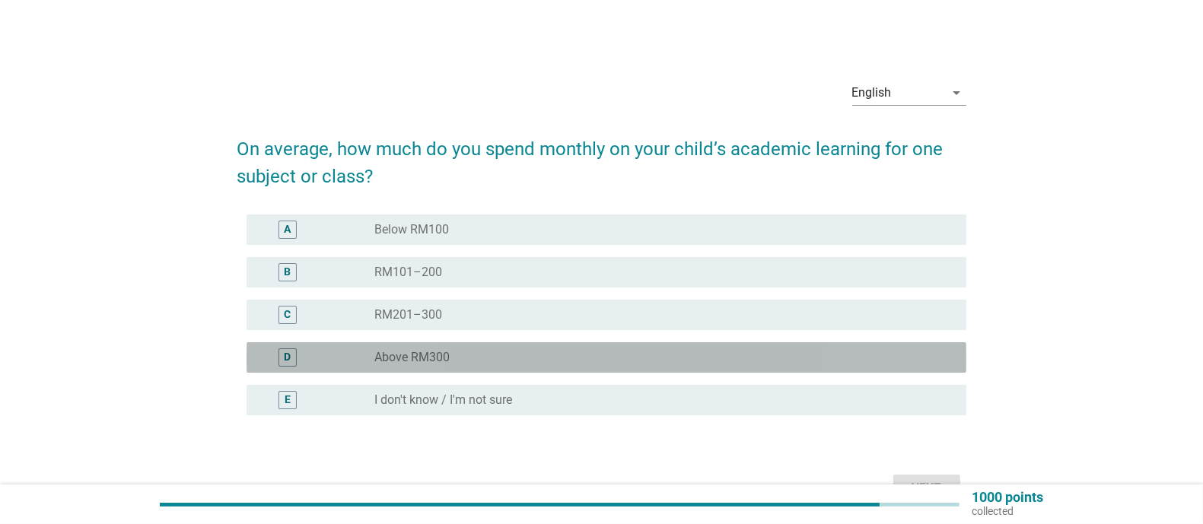
click at [467, 353] on div "radio_button_unchecked Above RM300" at bounding box center [658, 357] width 568 height 15
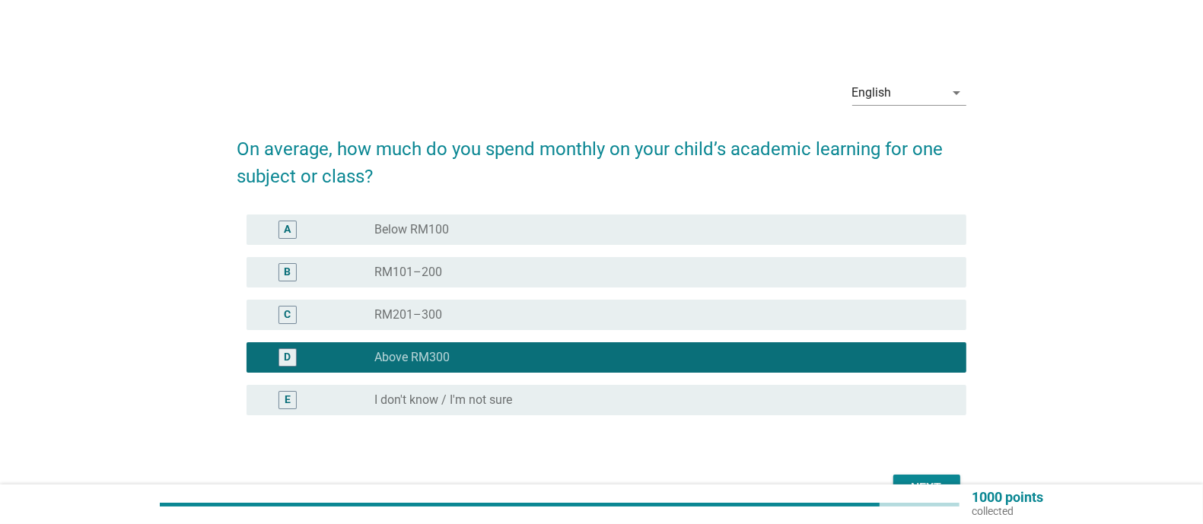
click at [919, 478] on button "Next" at bounding box center [926, 488] width 67 height 27
